Goal: Navigation & Orientation: Go to known website

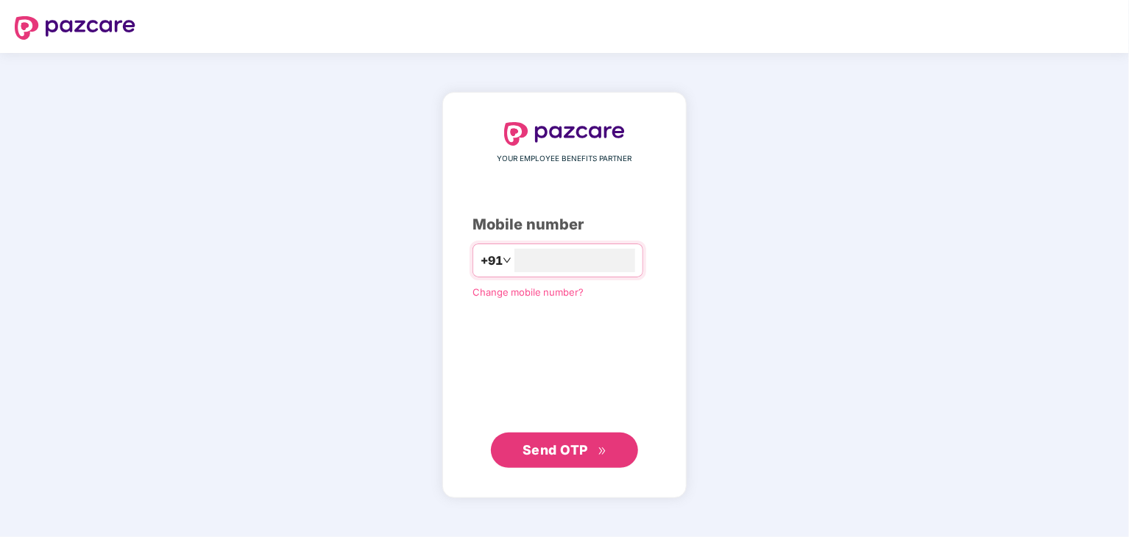
type input "**********"
click at [570, 443] on span "Send OTP" at bounding box center [555, 449] width 65 height 15
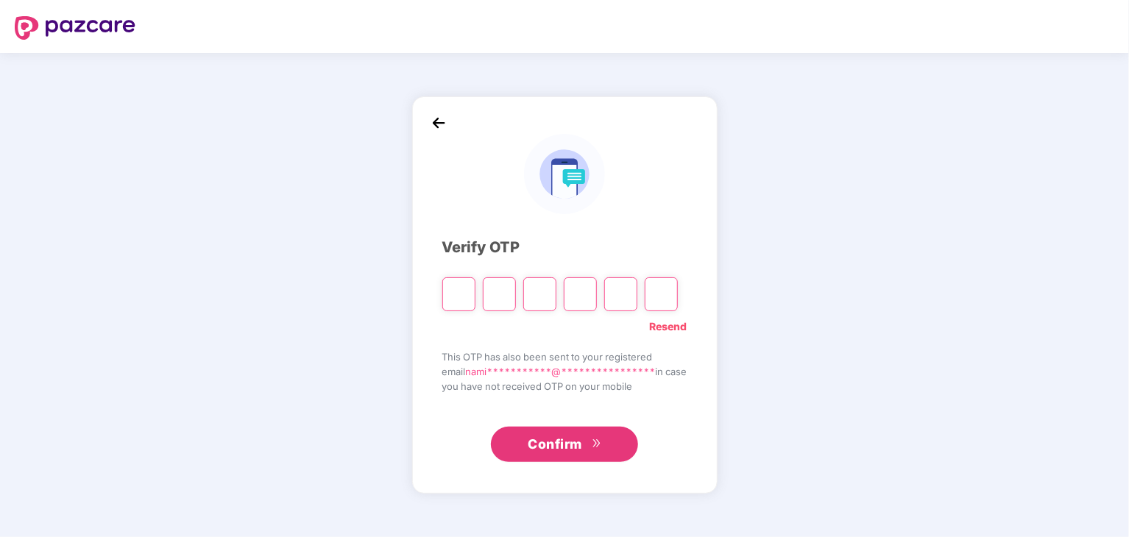
type input "*"
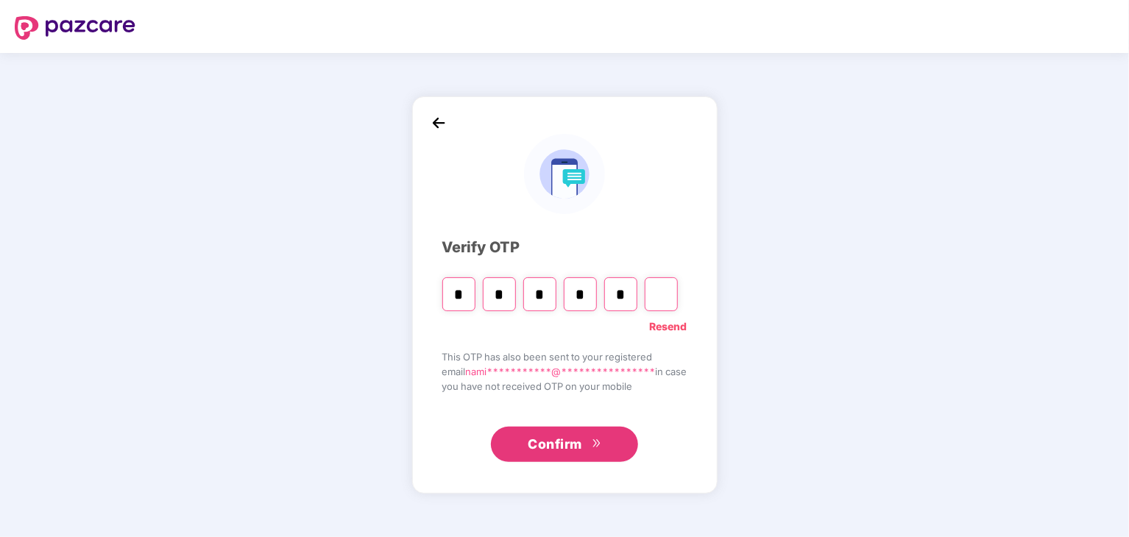
type input "*"
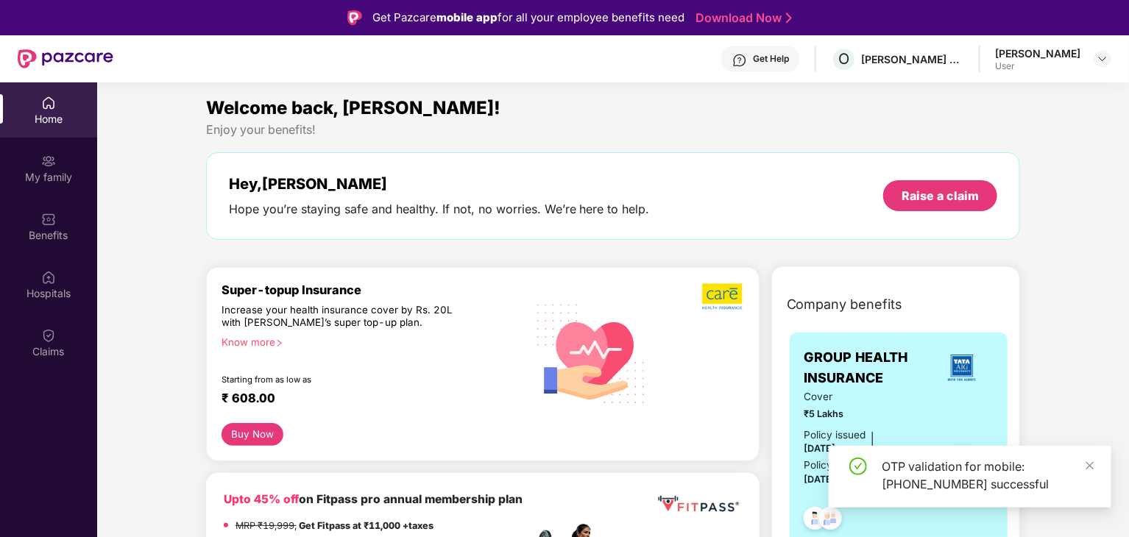
click at [1010, 58] on div "[PERSON_NAME]" at bounding box center [1037, 53] width 85 height 14
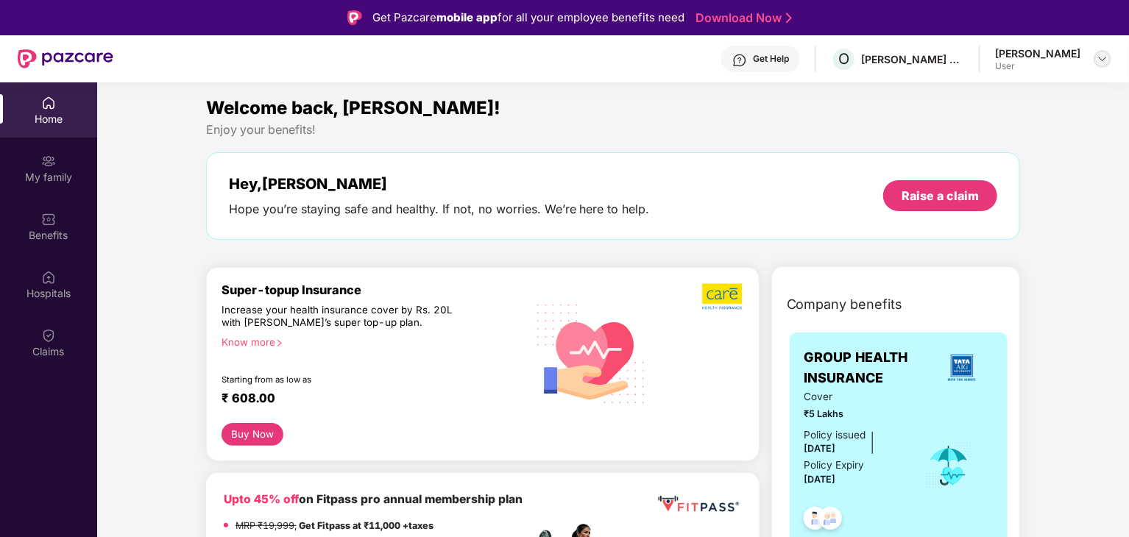
click at [1102, 60] on img at bounding box center [1103, 59] width 12 height 12
